Goal: Task Accomplishment & Management: Use online tool/utility

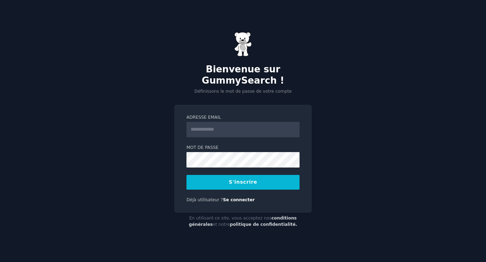
click at [222, 131] on input "Adresse email" at bounding box center [242, 129] width 113 height 15
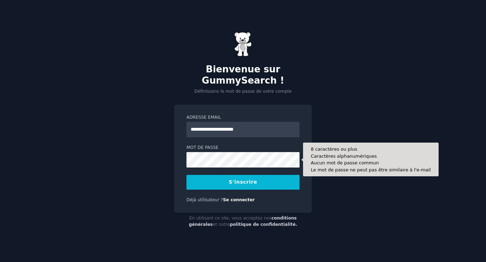
type input "**********"
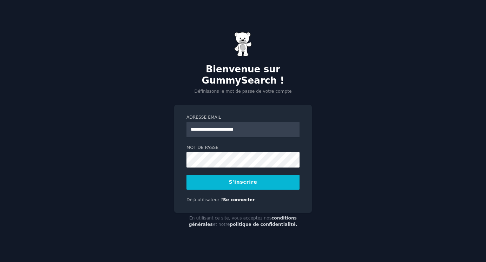
click at [235, 182] on font "S'inscrire" at bounding box center [243, 182] width 28 height 6
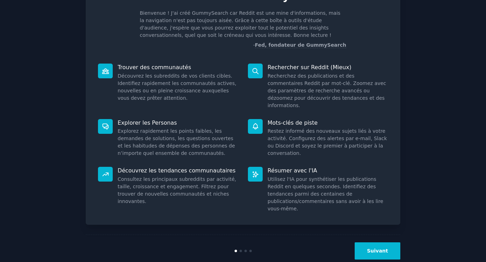
scroll to position [42, 0]
click at [365, 242] on button "Suivant" at bounding box center [377, 250] width 46 height 17
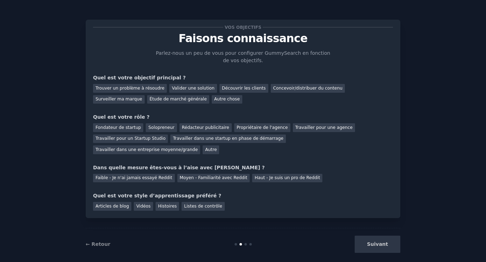
click at [368, 244] on div "Suivant" at bounding box center [347, 243] width 105 height 17
click at [244, 245] on div at bounding box center [245, 244] width 2 height 2
click at [381, 248] on div "Suivant" at bounding box center [347, 243] width 105 height 17
click at [380, 245] on div "Suivant" at bounding box center [347, 243] width 105 height 17
click at [273, 89] on font "Concevoir/distribuer du contenu" at bounding box center [307, 88] width 69 height 5
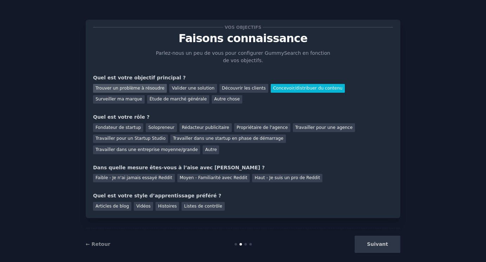
click at [145, 89] on font "Trouver un problème à résoudre" at bounding box center [129, 88] width 69 height 5
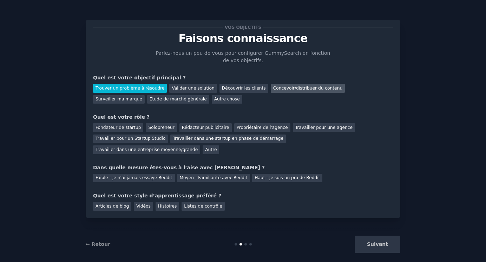
click at [286, 89] on font "Concevoir/distribuer du contenu" at bounding box center [307, 88] width 69 height 5
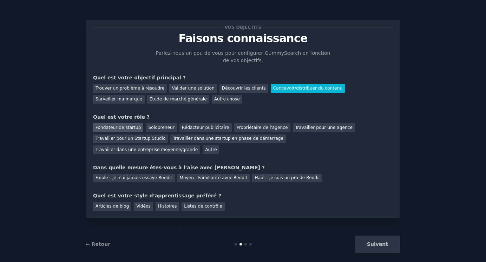
click at [127, 128] on font "Fondateur de startup" at bounding box center [117, 127] width 45 height 5
click at [154, 125] on font "Solopreneur" at bounding box center [161, 127] width 26 height 5
click at [134, 179] on font "Faible - Je n'ai jamais essayé Reddit" at bounding box center [133, 177] width 77 height 5
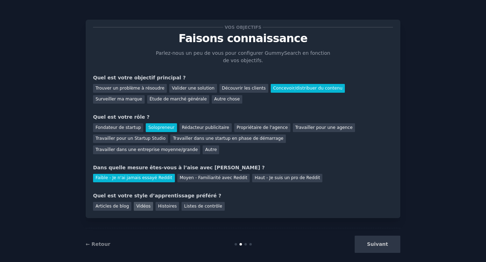
click at [140, 205] on font "Vidéos" at bounding box center [143, 205] width 14 height 5
click at [361, 246] on button "Suivant" at bounding box center [377, 243] width 46 height 17
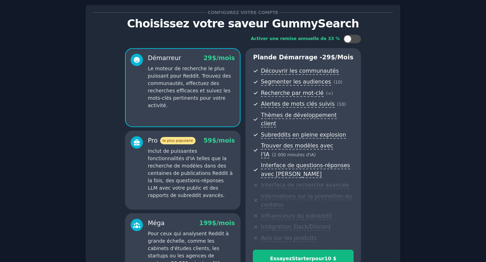
scroll to position [103, 0]
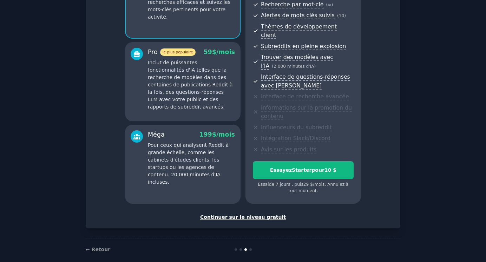
click at [236, 214] on font "Continuer sur le niveau gratuit" at bounding box center [243, 217] width 86 height 6
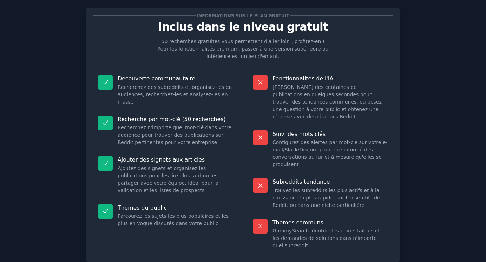
scroll to position [56, 0]
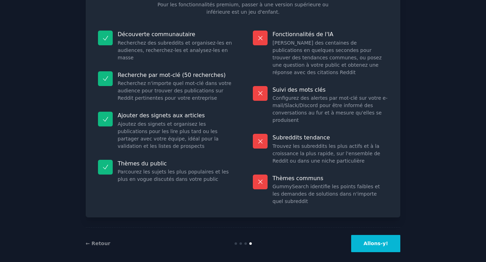
click at [368, 240] on font "Allons-y!" at bounding box center [375, 243] width 25 height 6
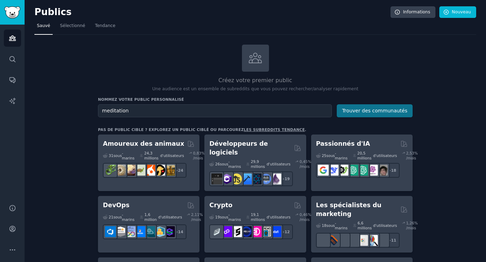
type input "meditation"
click at [353, 114] on button "Trouver des communautés" at bounding box center [374, 110] width 76 height 13
